Goal: Navigation & Orientation: Find specific page/section

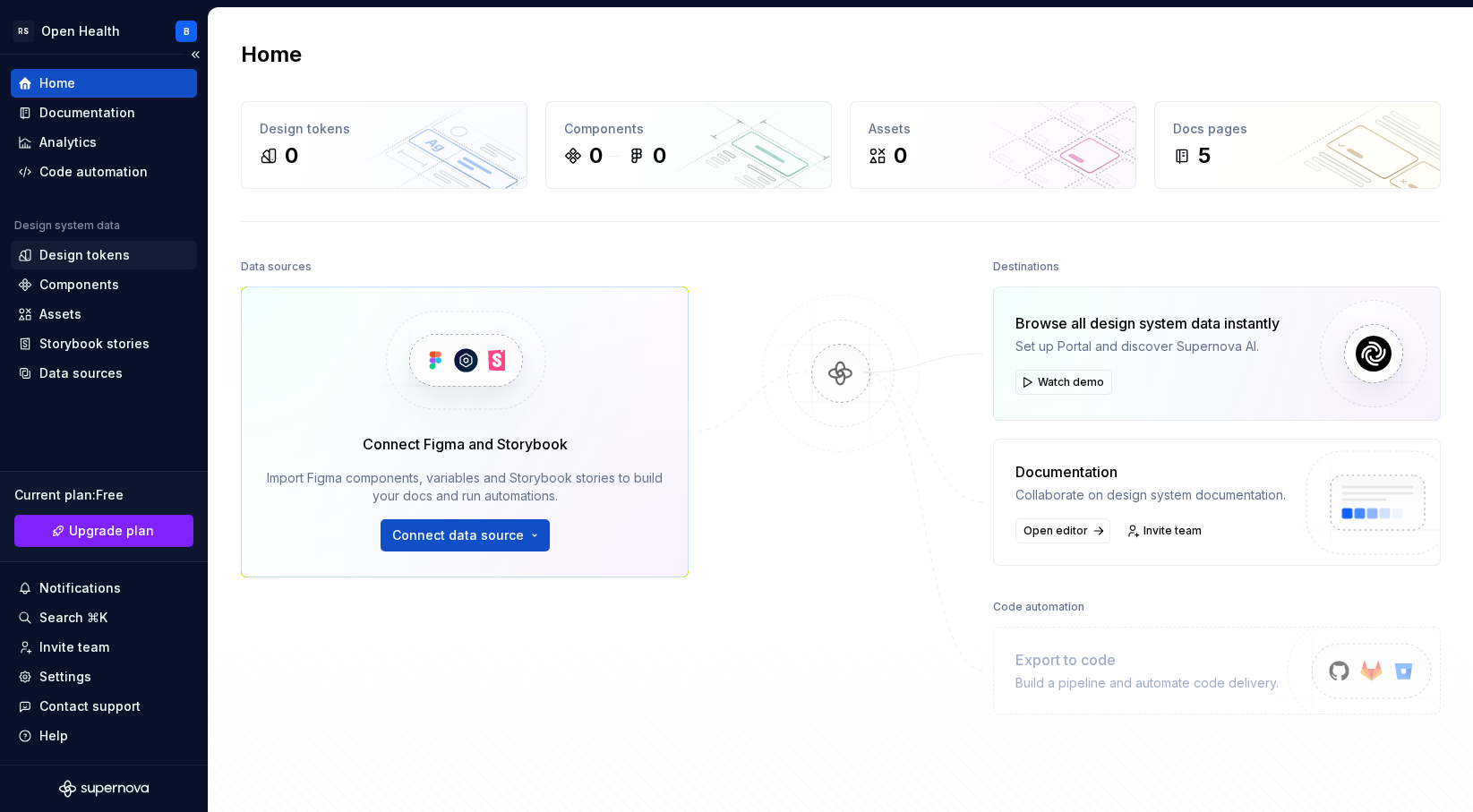
click at [53, 257] on div "Design tokens" at bounding box center [84, 255] width 90 height 18
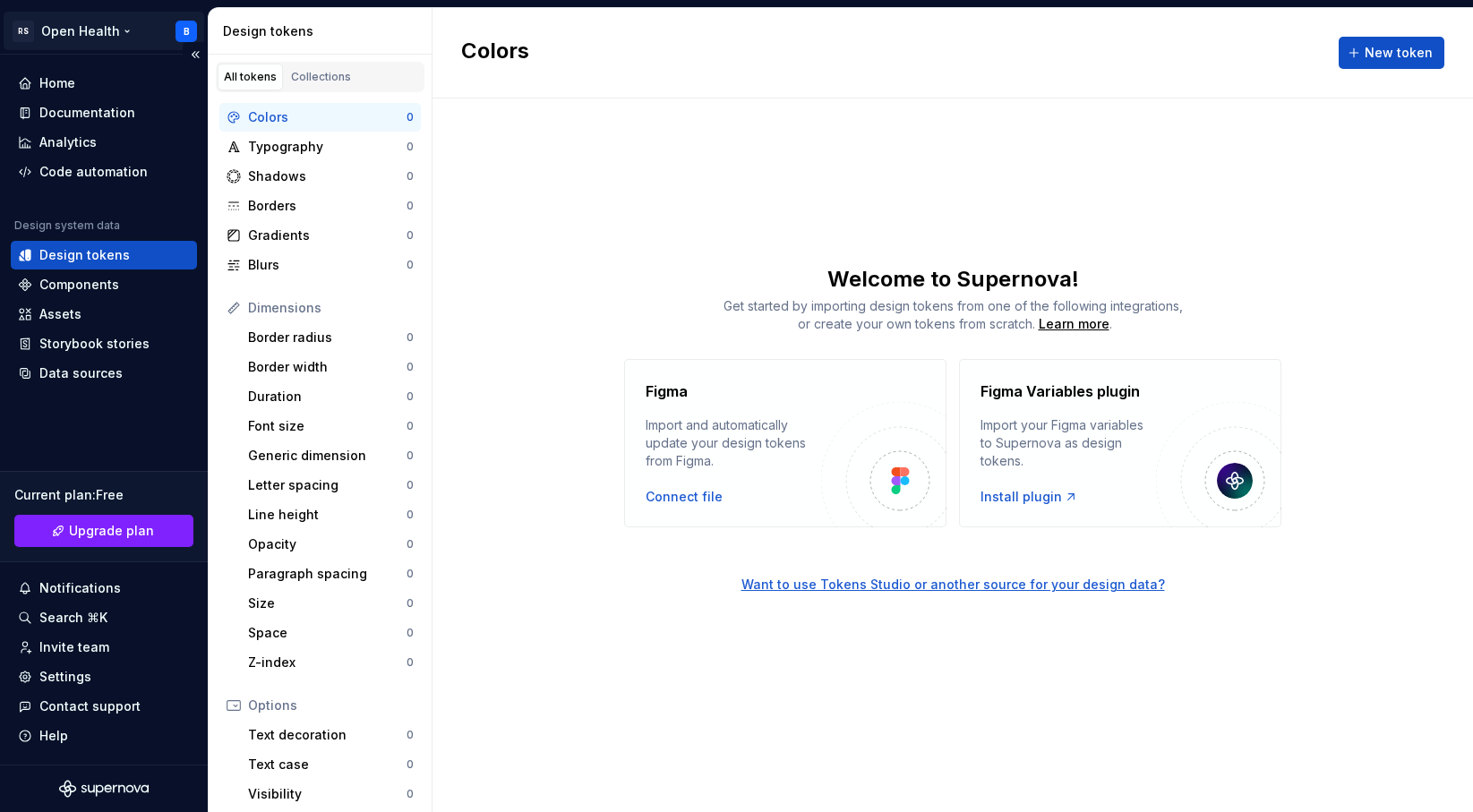
click at [24, 34] on html "RS Open Health B Home Documentation Analytics Code automation Design system dat…" at bounding box center [736, 406] width 1473 height 812
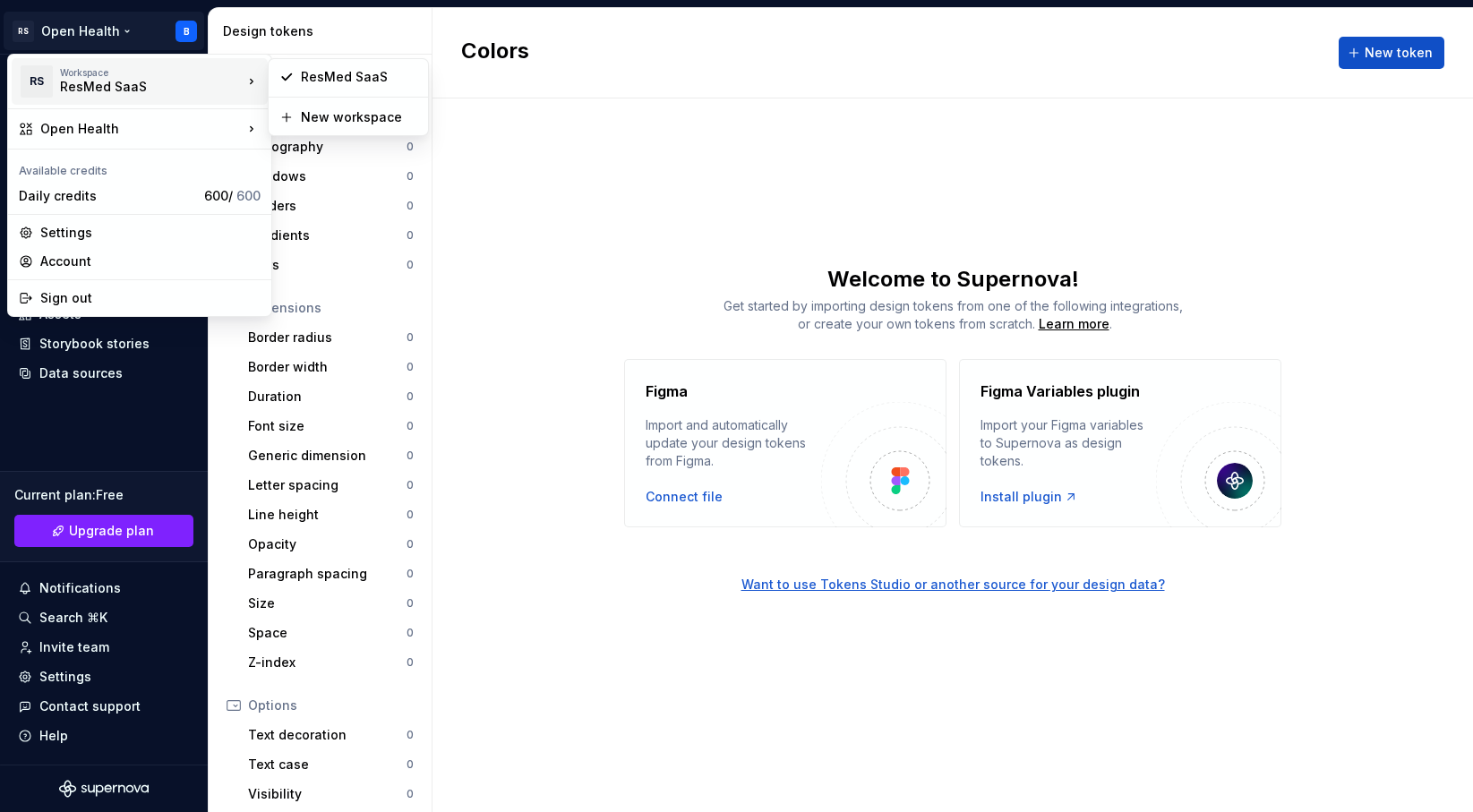
click at [131, 80] on div "ResMed SaaS" at bounding box center [136, 86] width 152 height 18
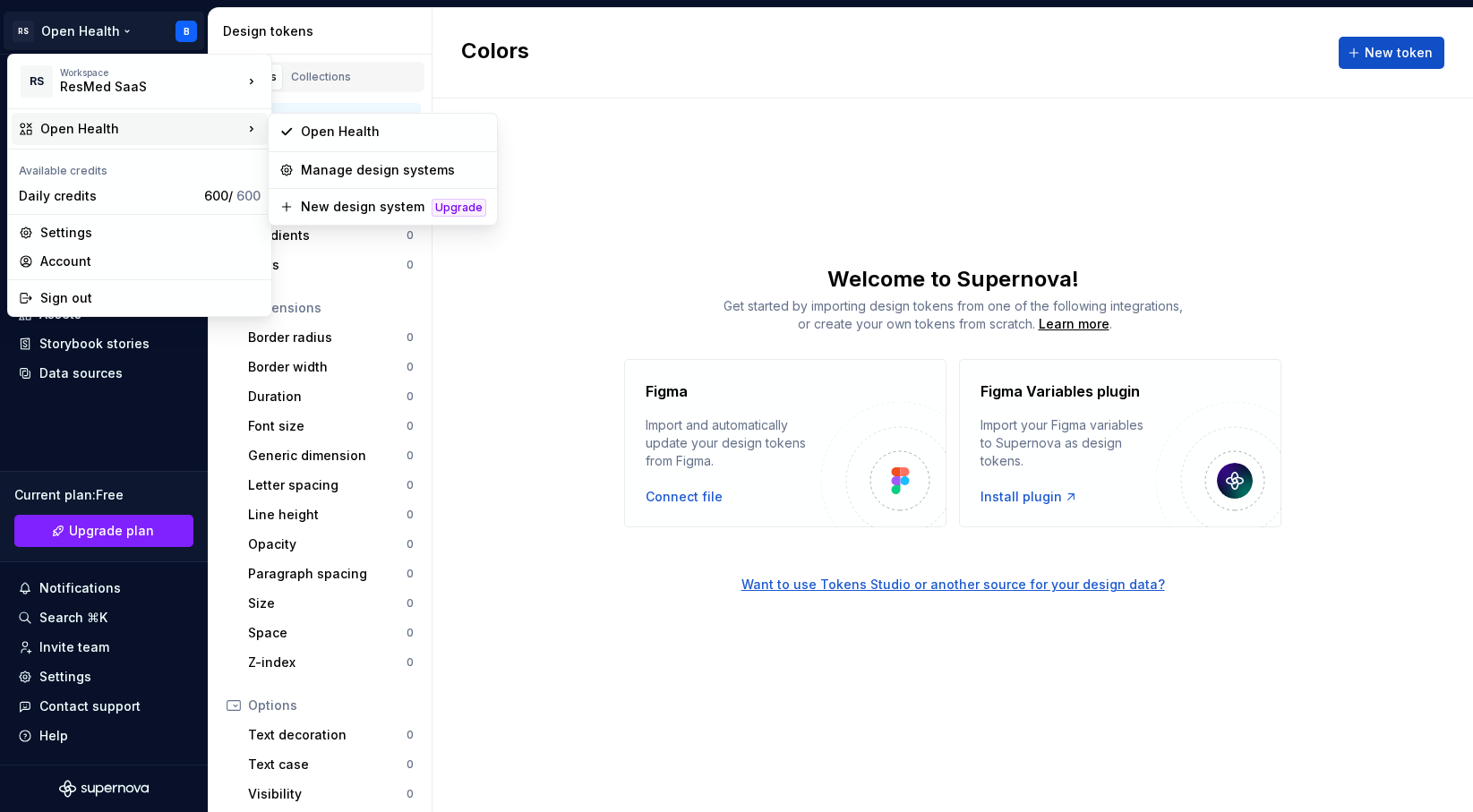
click at [201, 130] on div "Open Health" at bounding box center [142, 128] width 203 height 18
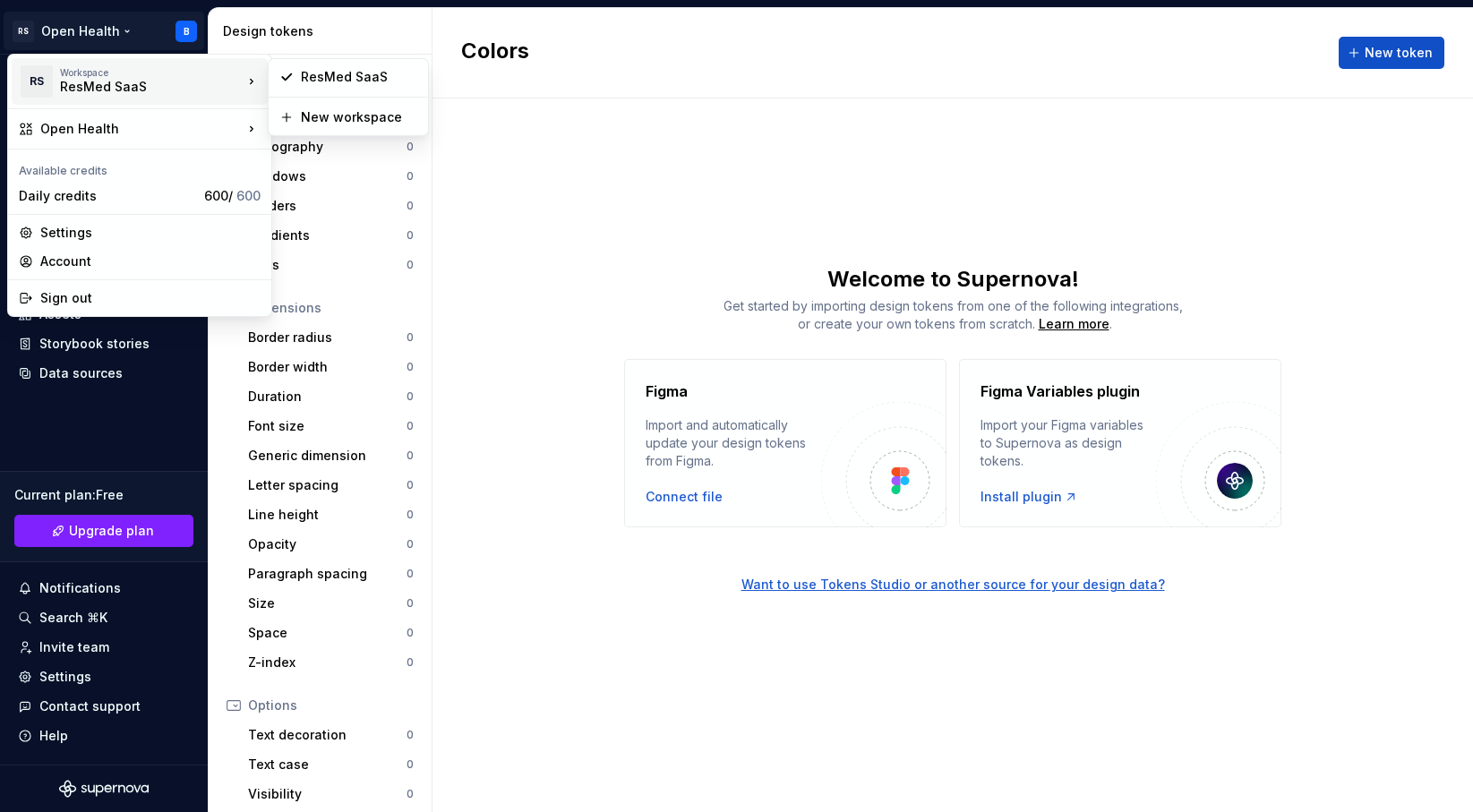
click at [89, 82] on div "ResMed SaaS" at bounding box center [136, 86] width 152 height 18
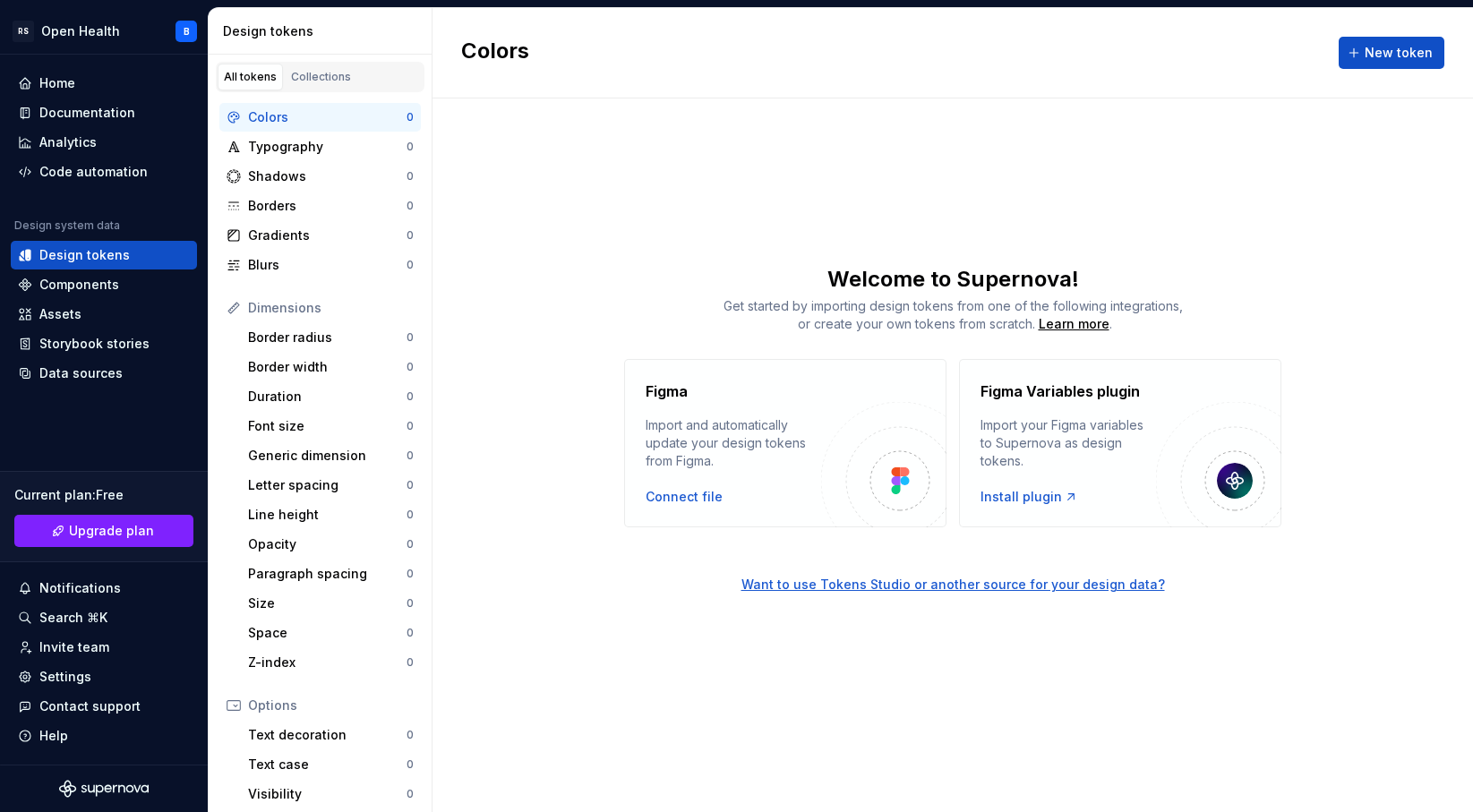
click at [269, 545] on html "RS Open Health B Home Documentation Analytics Code automation Design system dat…" at bounding box center [736, 406] width 1473 height 812
